Goal: Task Accomplishment & Management: Manage account settings

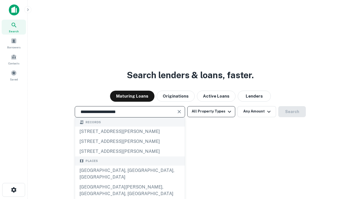
click at [130, 182] on div "[GEOGRAPHIC_DATA], [GEOGRAPHIC_DATA], [GEOGRAPHIC_DATA]" at bounding box center [130, 173] width 110 height 17
type input "**********"
click at [211, 111] on button "All Property Types" at bounding box center [211, 111] width 48 height 11
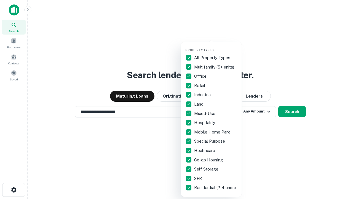
click at [216, 46] on button "button" at bounding box center [216, 46] width 61 height 0
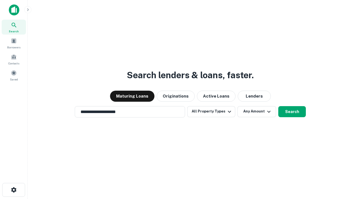
scroll to position [9, 0]
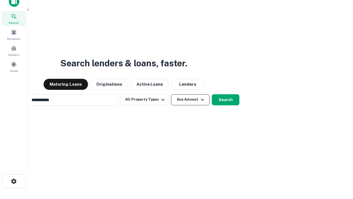
click at [171, 94] on button "Any Amount" at bounding box center [190, 99] width 39 height 11
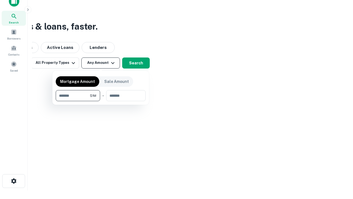
type input "*******"
click at [101, 101] on button "button" at bounding box center [101, 101] width 90 height 0
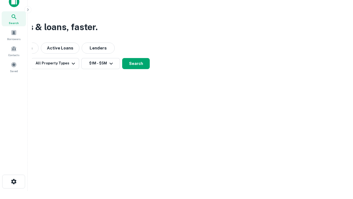
scroll to position [3, 102]
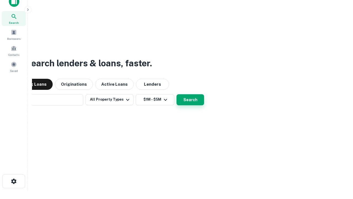
click at [177, 94] on button "Search" at bounding box center [191, 99] width 28 height 11
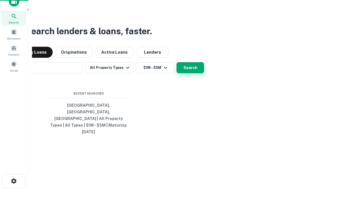
scroll to position [15, 156]
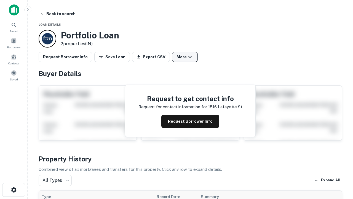
click at [185, 57] on button "More" at bounding box center [185, 57] width 26 height 10
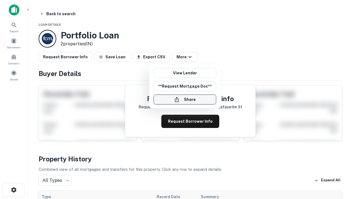
click at [185, 99] on button "Share" at bounding box center [185, 99] width 63 height 10
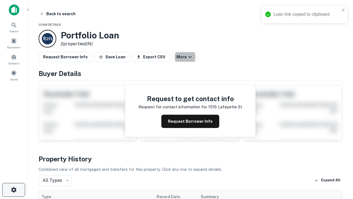
click at [14, 190] on icon "button" at bounding box center [13, 189] width 7 height 7
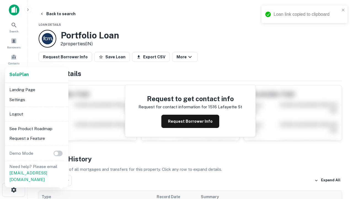
click at [36, 114] on li "Logout" at bounding box center [36, 114] width 59 height 10
